Goal: Information Seeking & Learning: Learn about a topic

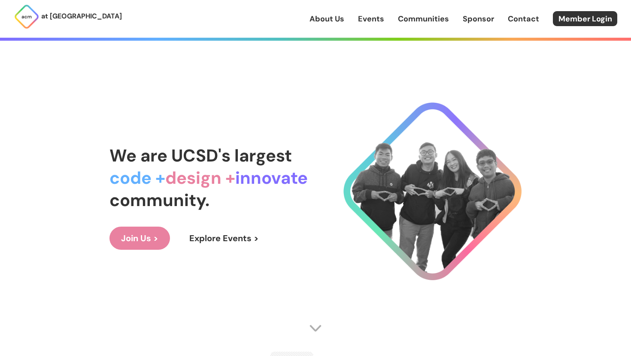
click at [351, 25] on div "About Us Events Communities Sponsor Contact Member Login" at bounding box center [469, 18] width 321 height 15
click at [373, 25] on div "About Us Events Communities Sponsor Contact Member Login" at bounding box center [469, 18] width 321 height 15
click at [371, 20] on link "Events" at bounding box center [371, 18] width 26 height 11
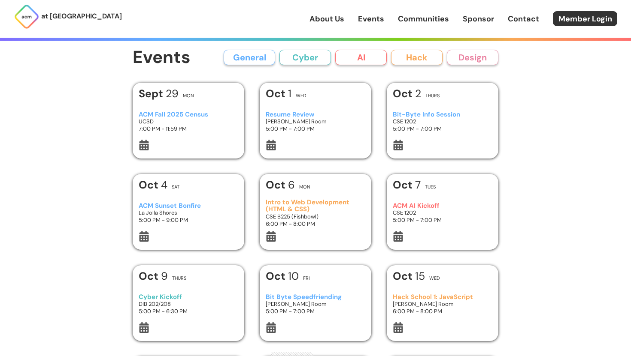
click at [439, 116] on h3 "Bit-Byte Info Session" at bounding box center [442, 114] width 100 height 7
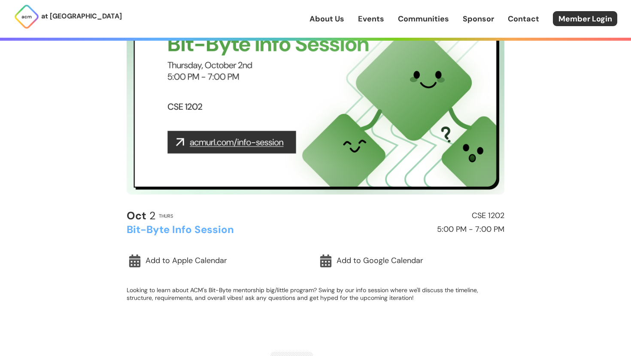
scroll to position [70, 0]
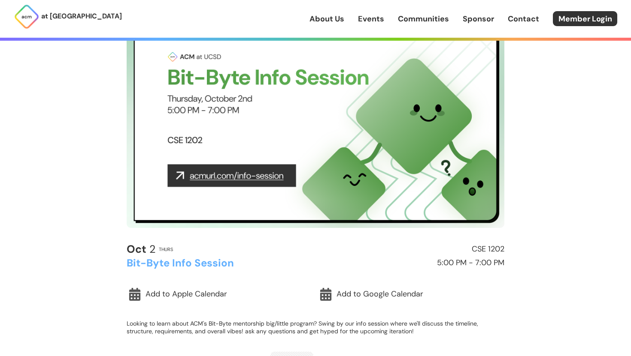
click at [242, 177] on img at bounding box center [315, 122] width 377 height 212
click at [205, 174] on img at bounding box center [315, 122] width 377 height 212
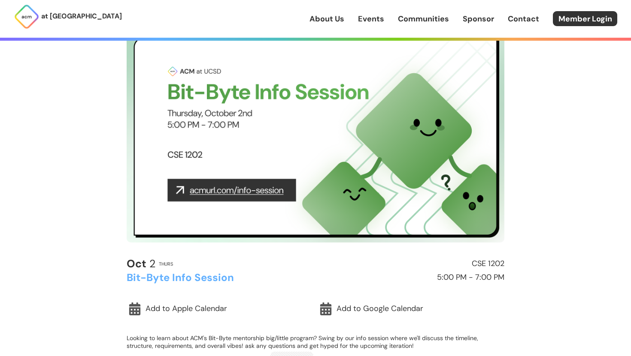
scroll to position [55, 0]
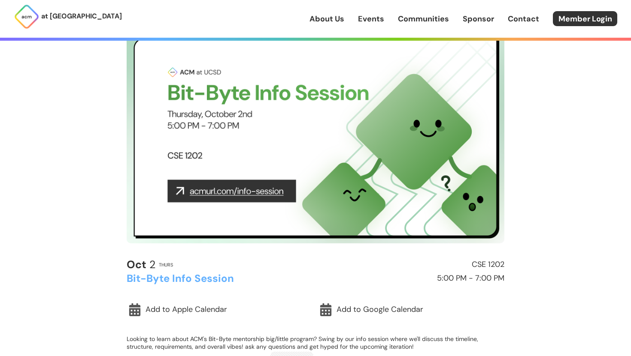
click at [193, 159] on img at bounding box center [315, 137] width 377 height 212
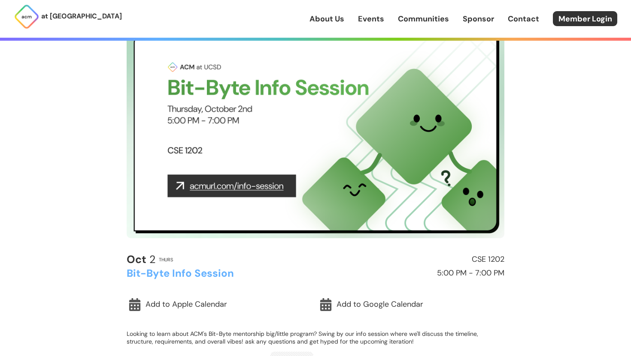
scroll to position [60, 0]
